Goal: Information Seeking & Learning: Find specific fact

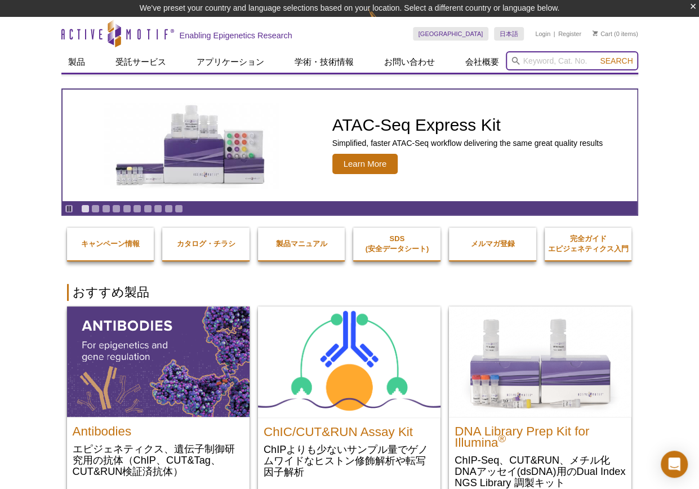
click at [565, 64] on input "search" at bounding box center [572, 60] width 132 height 19
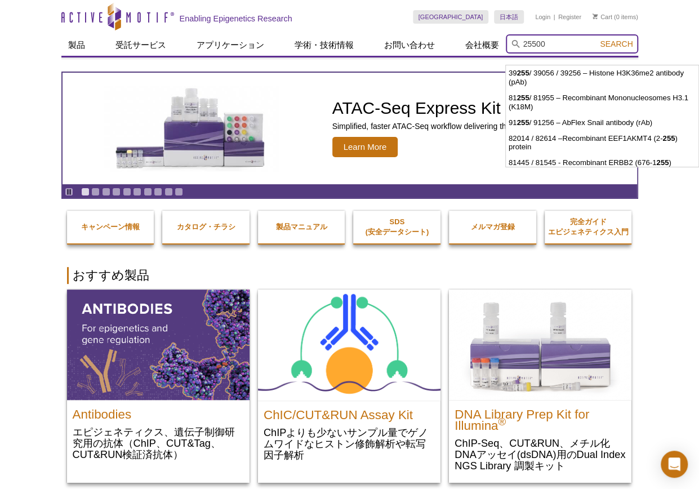
type input "25500"
click at [596, 39] on button "Search" at bounding box center [615, 44] width 39 height 10
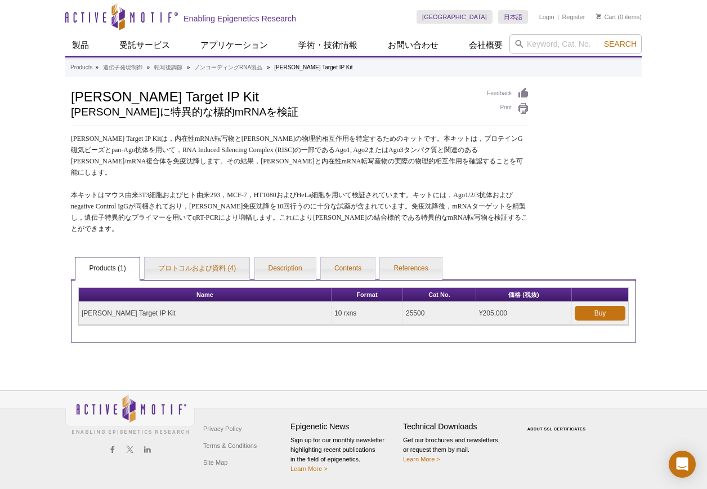
click at [676, 149] on div "Active Motif Logo Enabling Epigenetics Research 0 Search Skip to content Active…" at bounding box center [353, 244] width 707 height 489
